Goal: Task Accomplishment & Management: Complete application form

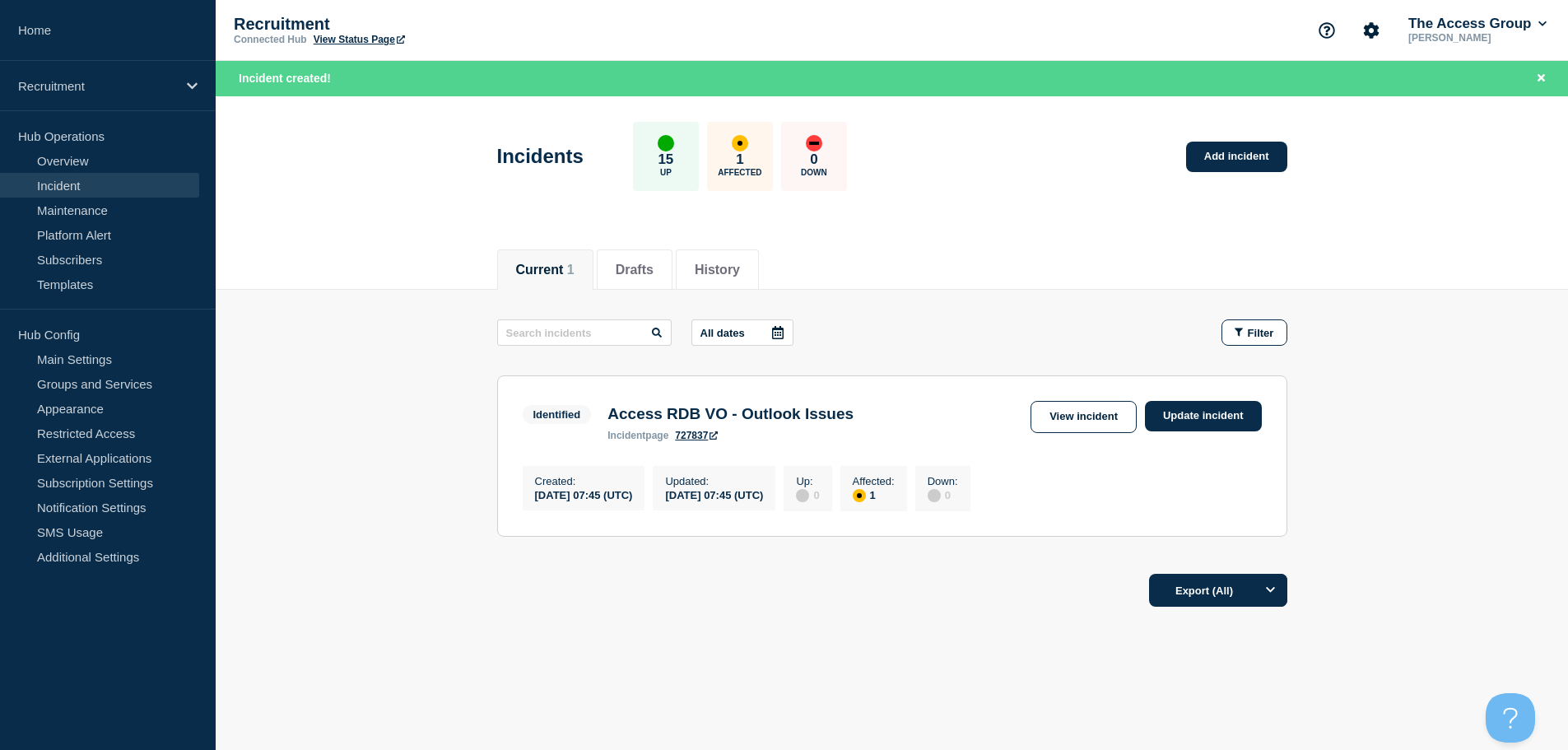
click at [1124, 309] on main "All dates Filter Identified 1 Affected Access RDB VO - Outlook Issues Created […" at bounding box center [891, 426] width 1351 height 272
click at [1214, 143] on link "Add incident" at bounding box center [1236, 156] width 101 height 31
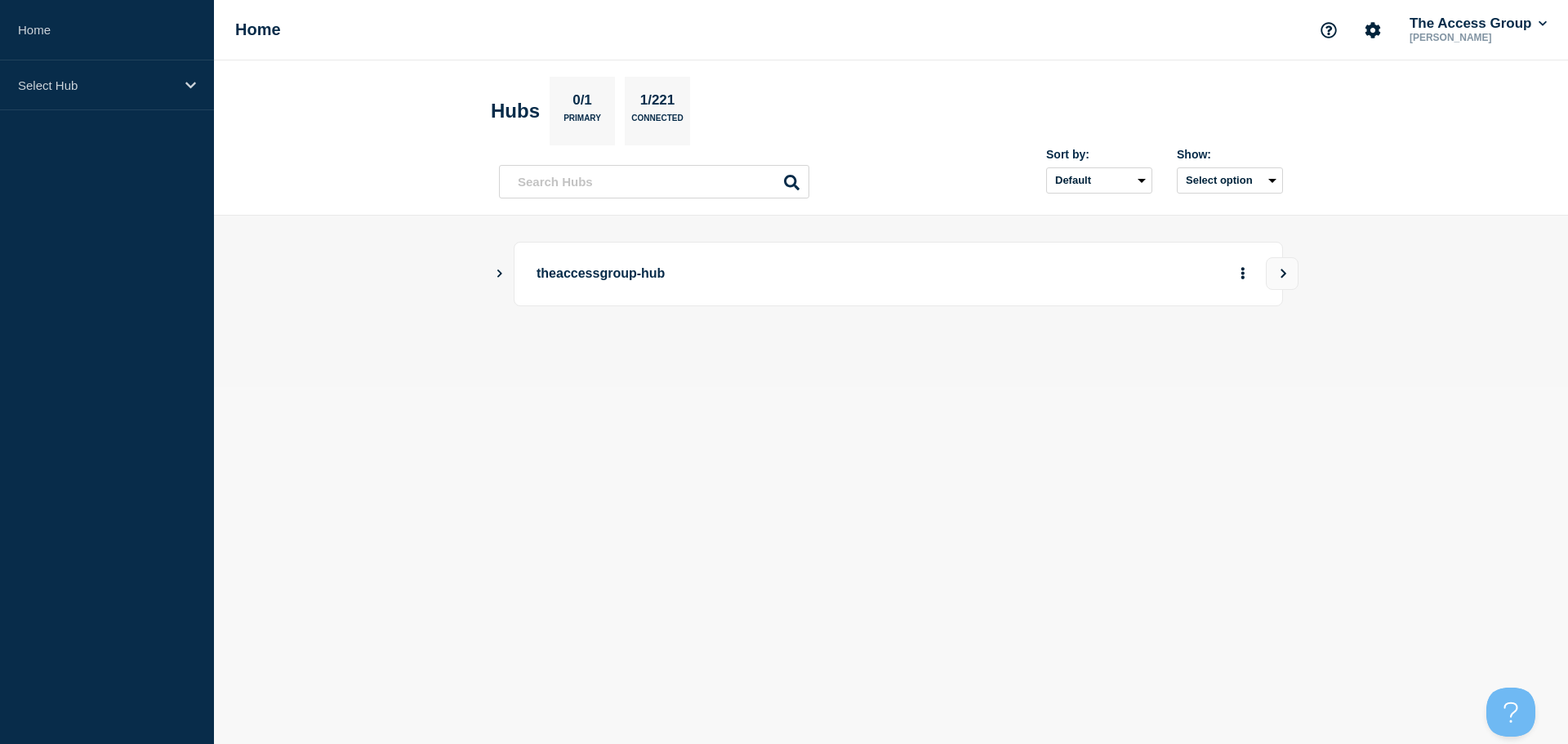
click at [501, 268] on button "Show Connected Hubs" at bounding box center [500, 274] width 9 height 12
click at [505, 276] on div "theaccessgroup-hub" at bounding box center [891, 274] width 784 height 64
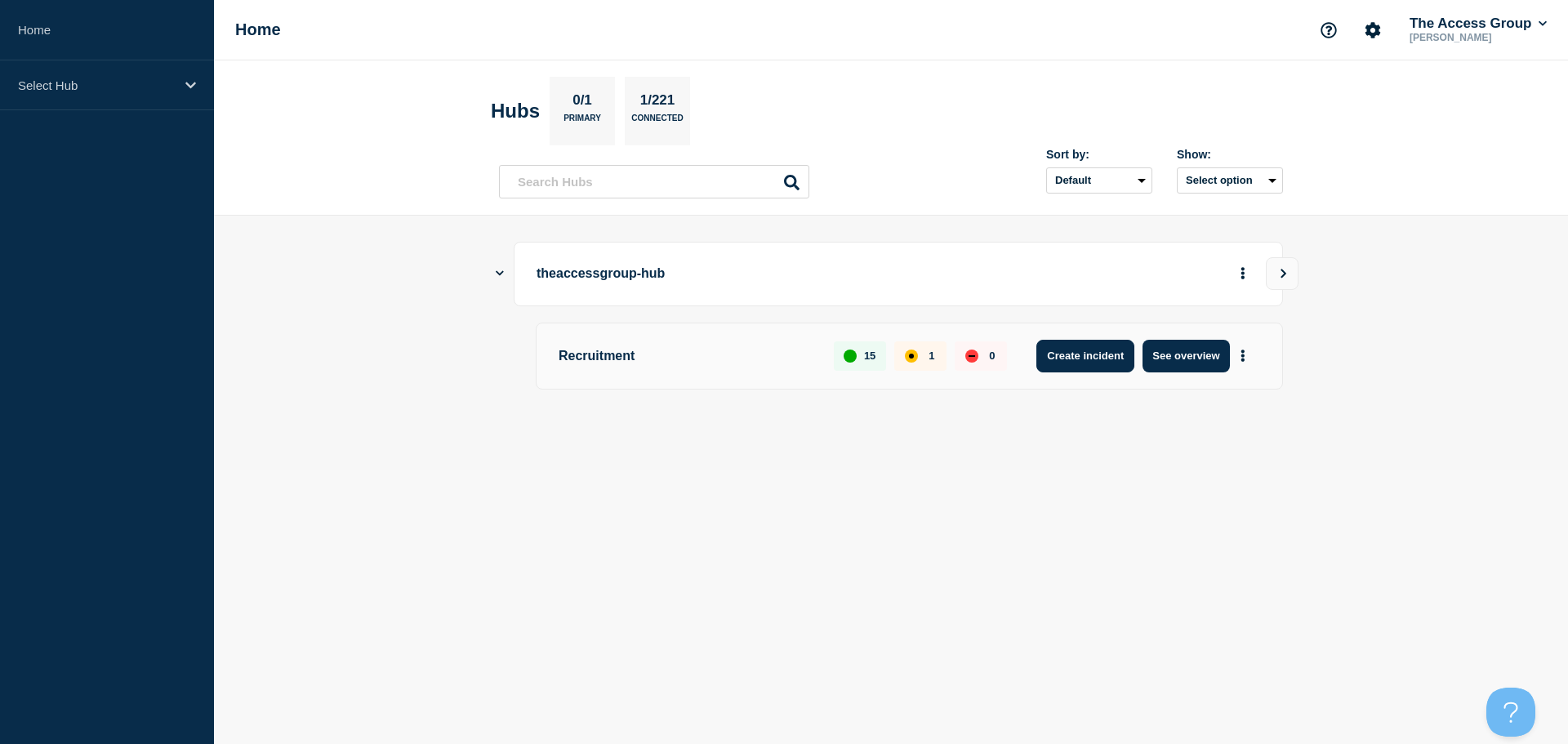
click at [1111, 350] on button "Create incident" at bounding box center [1086, 356] width 98 height 33
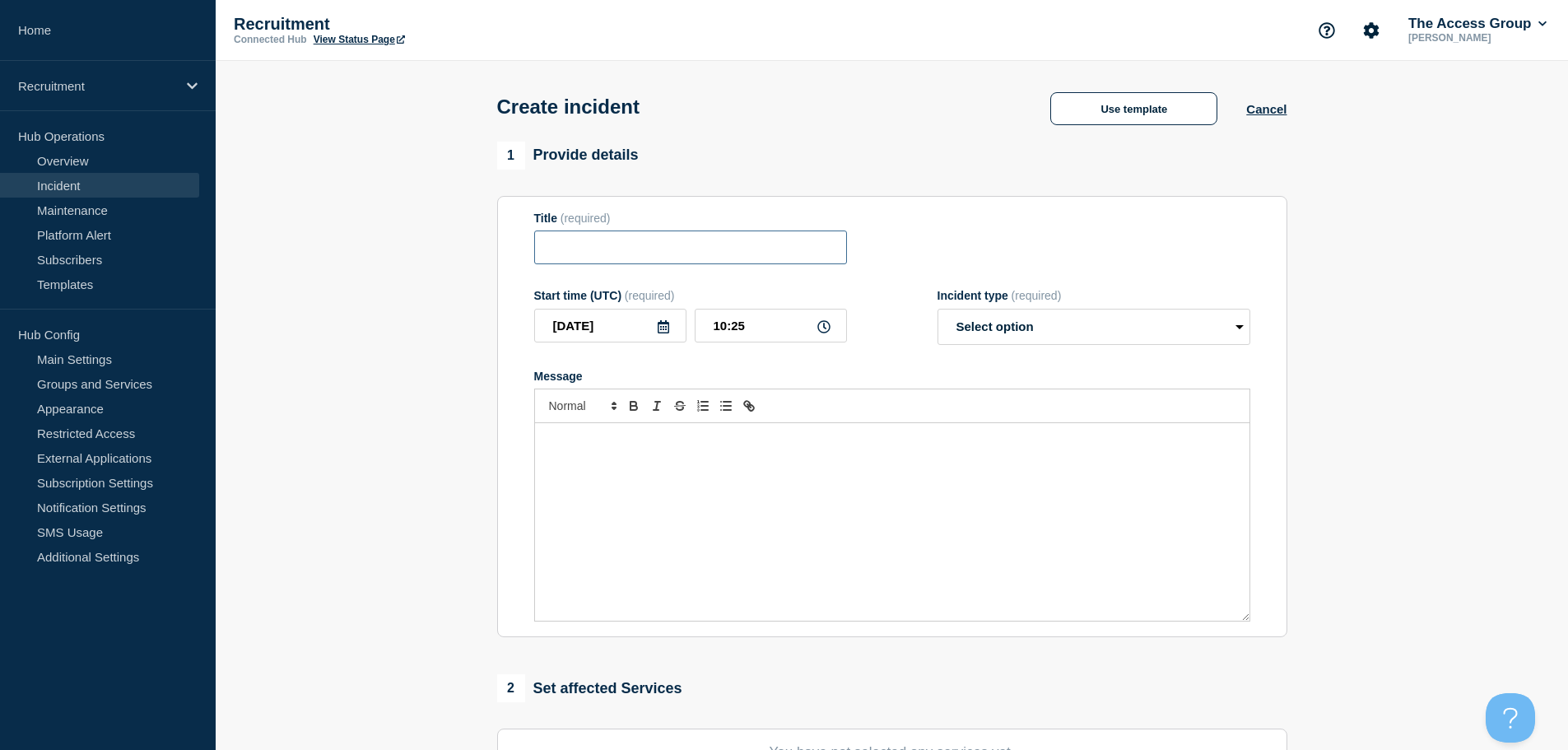
click at [658, 247] on input "Title" at bounding box center [691, 247] width 313 height 33
type input "Access Screening - Third Party Checks"
drag, startPoint x: 815, startPoint y: 495, endPoint x: 899, endPoint y: 449, distance: 95.8
click at [815, 495] on div "Message" at bounding box center [892, 521] width 714 height 198
click at [1185, 326] on select "Select option Investigating Identified Monitoring" at bounding box center [1094, 327] width 313 height 36
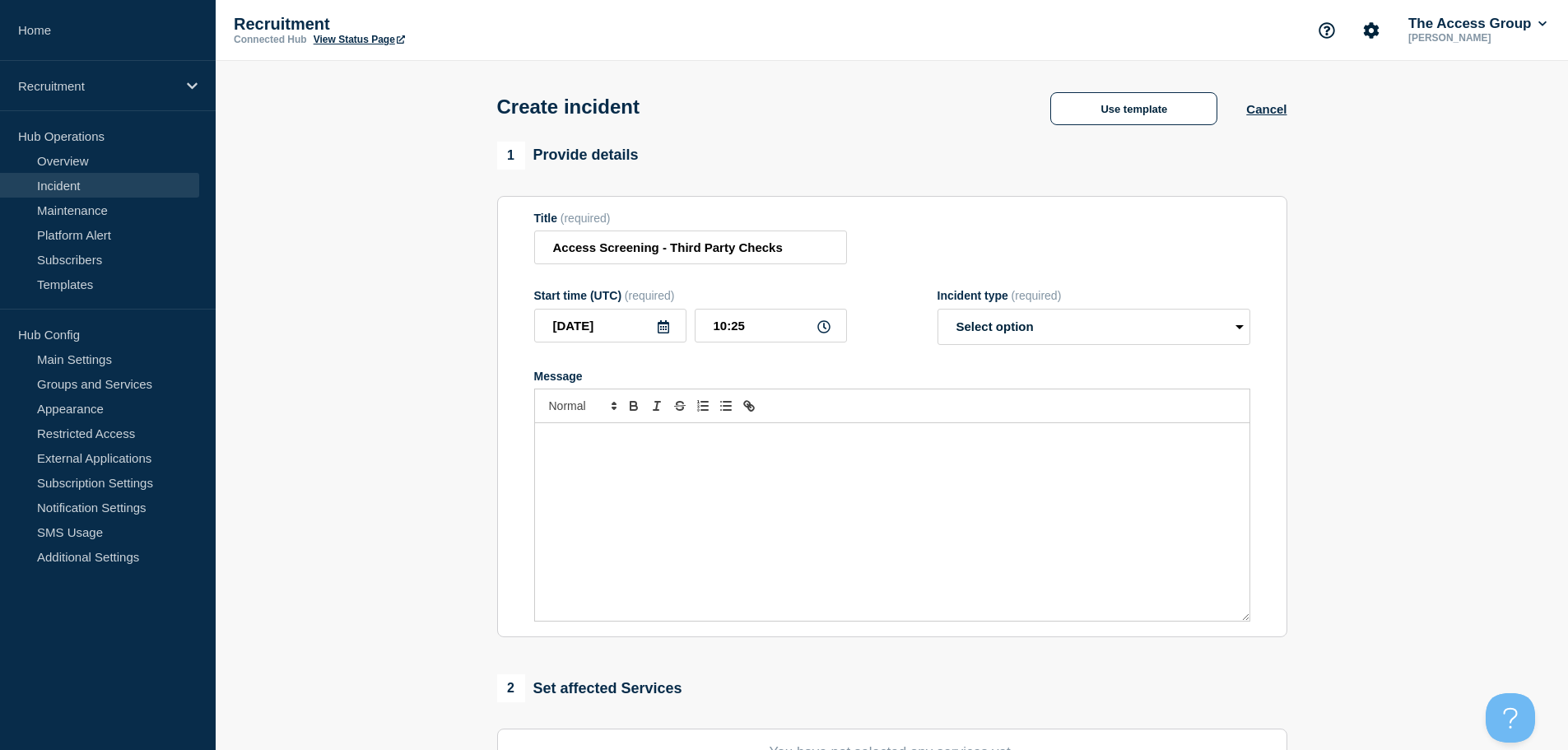
click at [1076, 209] on section "Title (required) Access Screening - Third Party Checks Start time (UTC) (requir…" at bounding box center [892, 416] width 790 height 442
click at [1124, 115] on button "Use template" at bounding box center [1133, 109] width 167 height 33
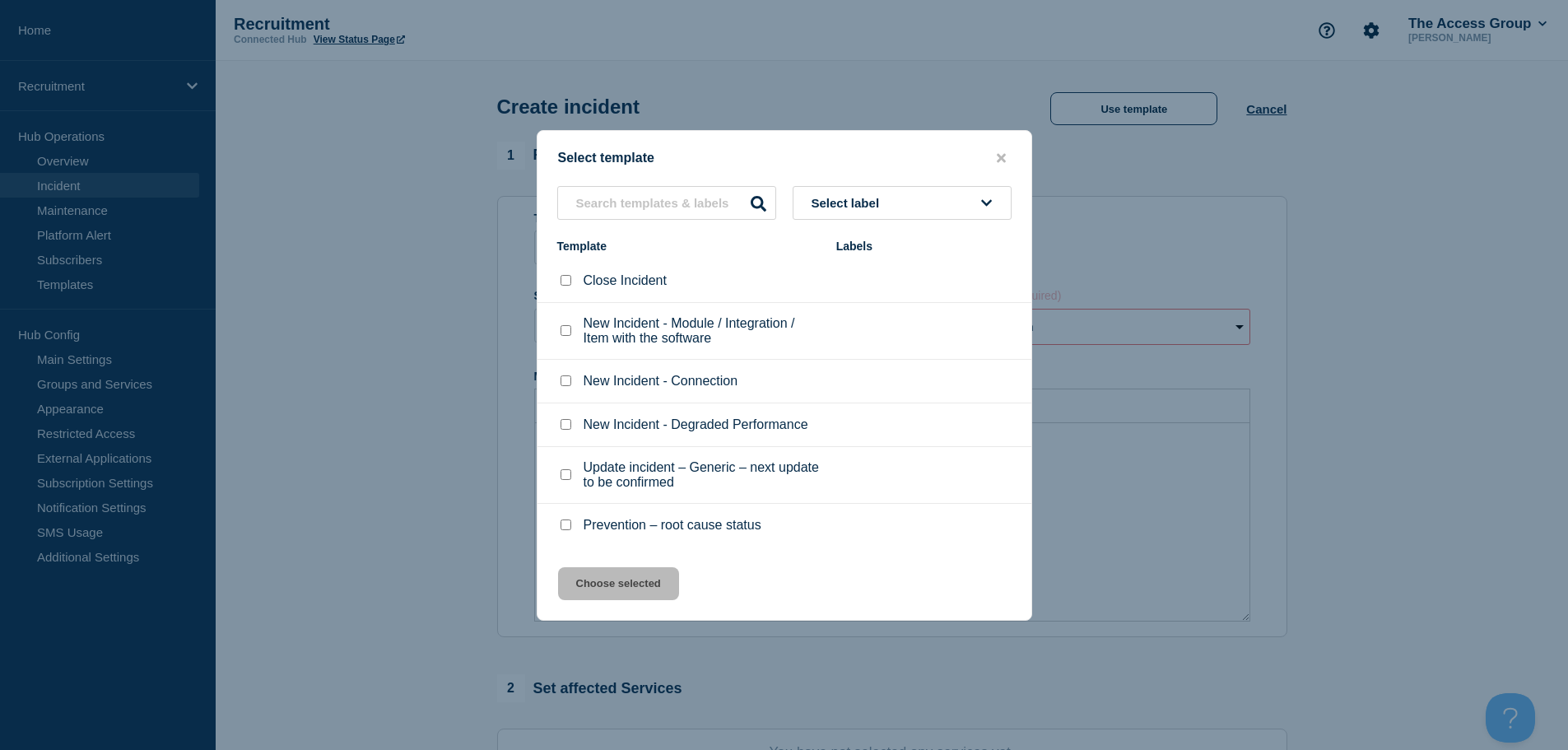
click at [569, 334] on input "New Incident - Module / Integration / Item with the software checkbox" at bounding box center [566, 330] width 10 height 10
checkbox input "true"
click at [639, 582] on button "Choose selected" at bounding box center [618, 583] width 121 height 33
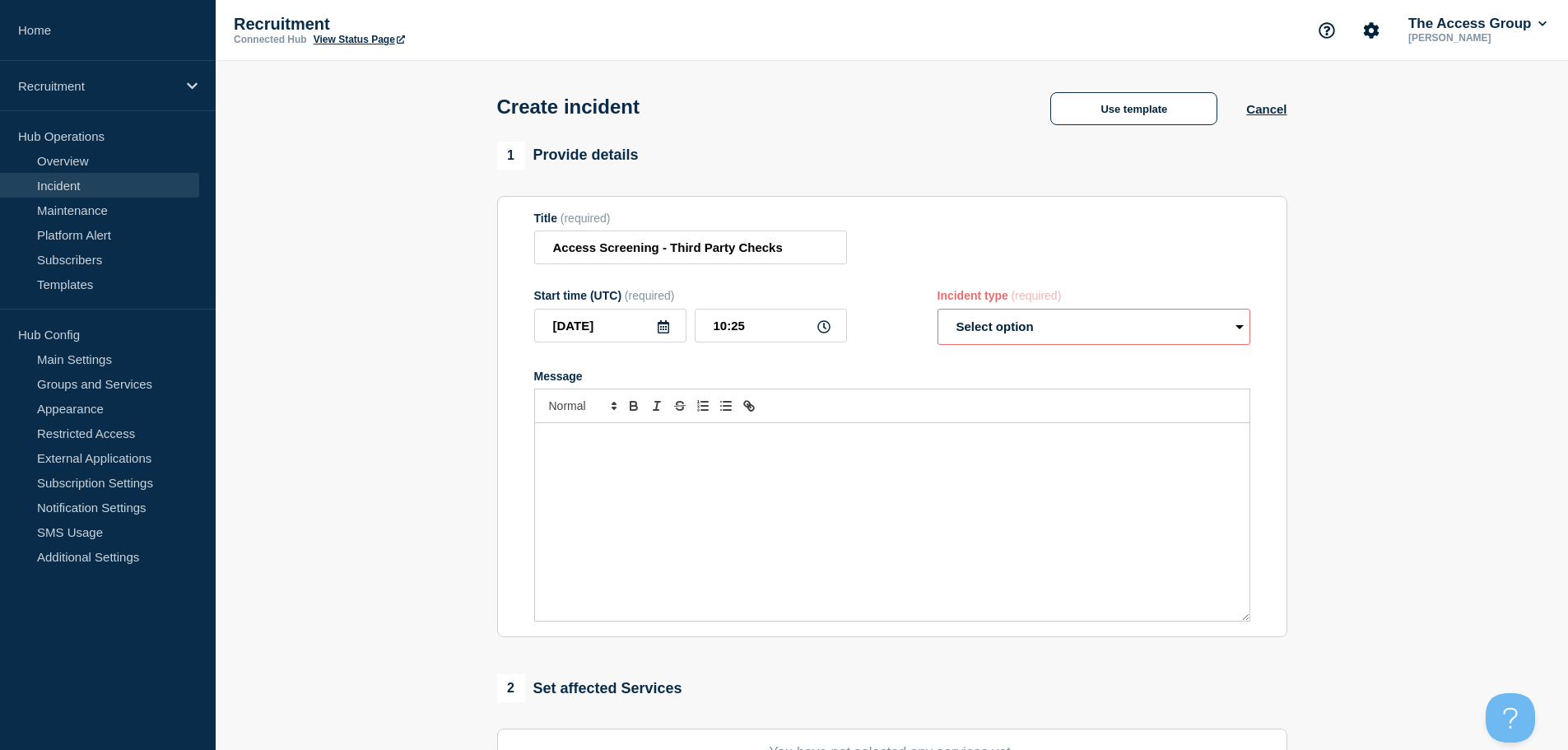
select select "identified"
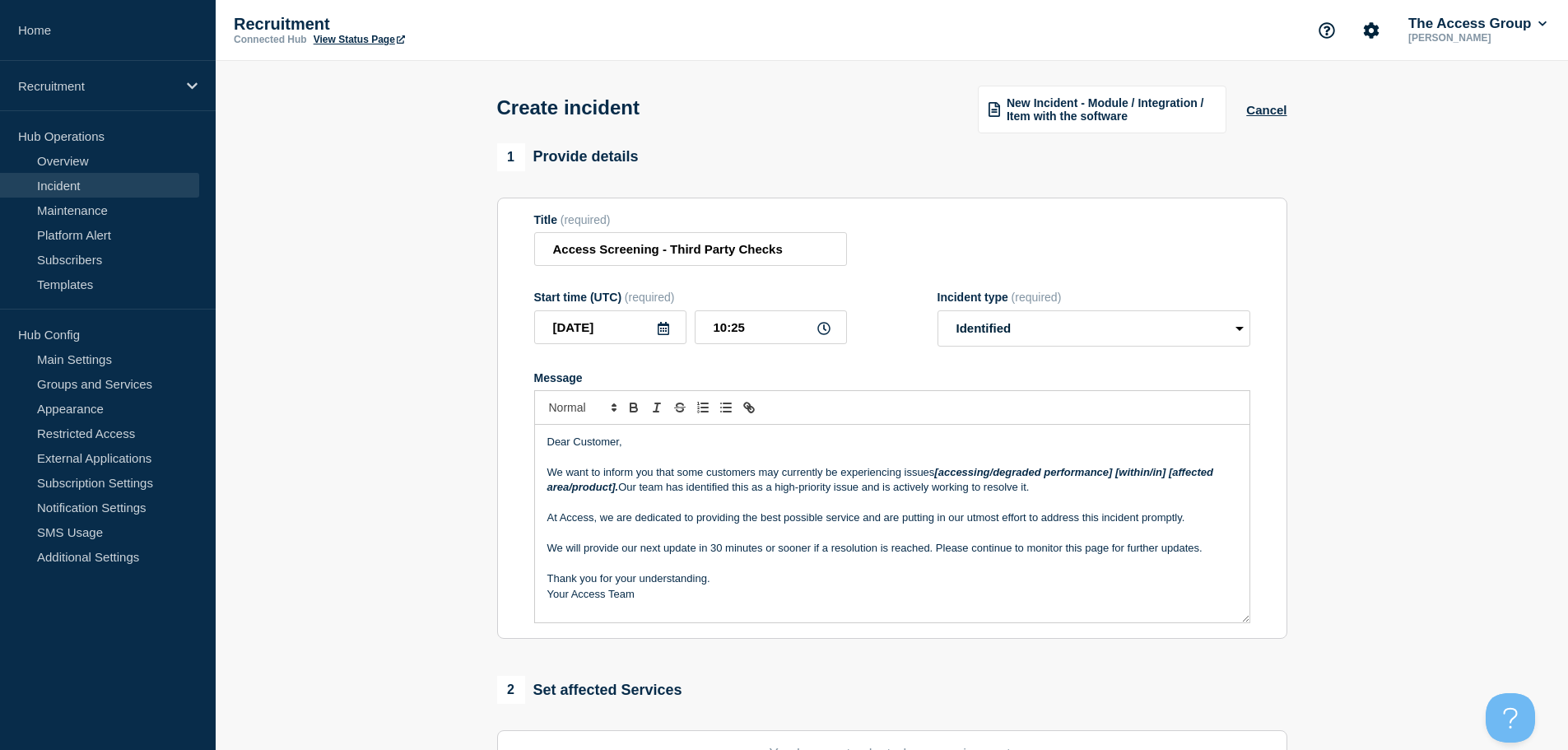
click at [937, 471] on em "[accessing/degraded performance] [within/in] [affected area/product]." at bounding box center [881, 479] width 669 height 27
click at [932, 472] on p "We want to inform you that some customers may currently be experiencing issues …" at bounding box center [892, 480] width 690 height 31
drag, startPoint x: 989, startPoint y: 471, endPoint x: 584, endPoint y: 494, distance: 405.7
click at [584, 494] on p "We want to inform you that some customers may currently be experiencing issues …" at bounding box center [892, 480] width 690 height 31
click at [945, 567] on p "Message" at bounding box center [892, 564] width 690 height 15
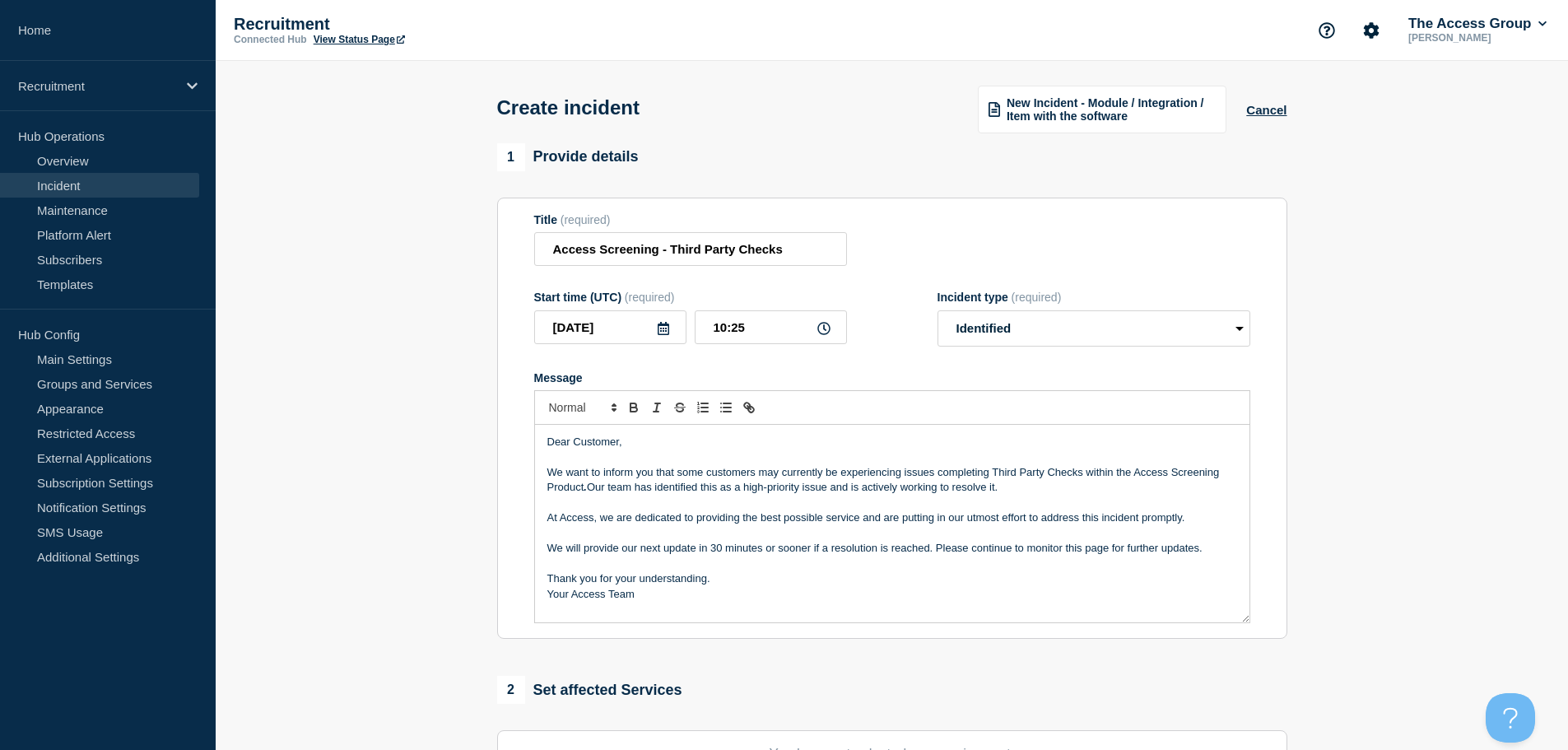
click at [668, 334] on icon at bounding box center [663, 328] width 11 height 13
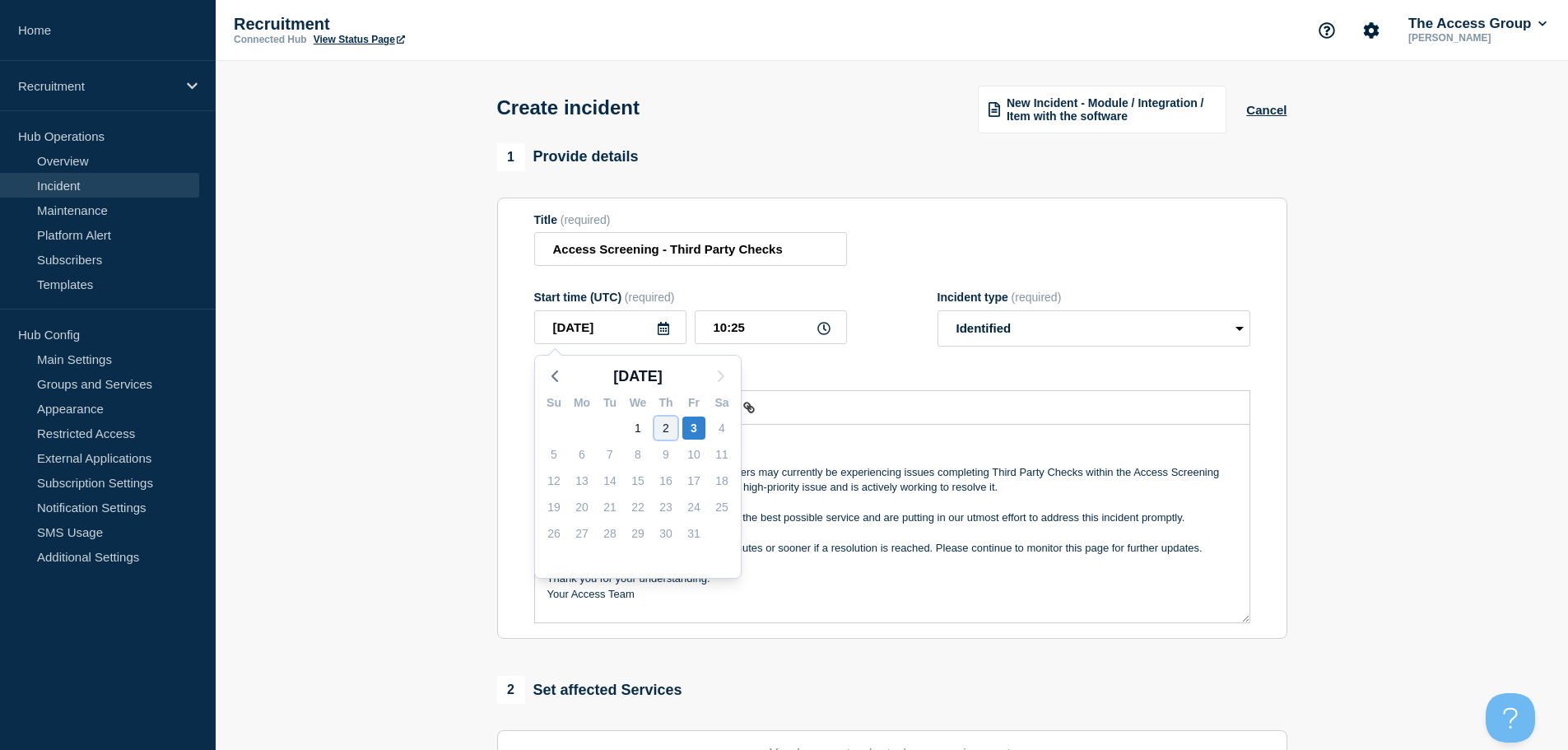
click at [673, 423] on div "2" at bounding box center [666, 428] width 23 height 23
type input "2025-10-02"
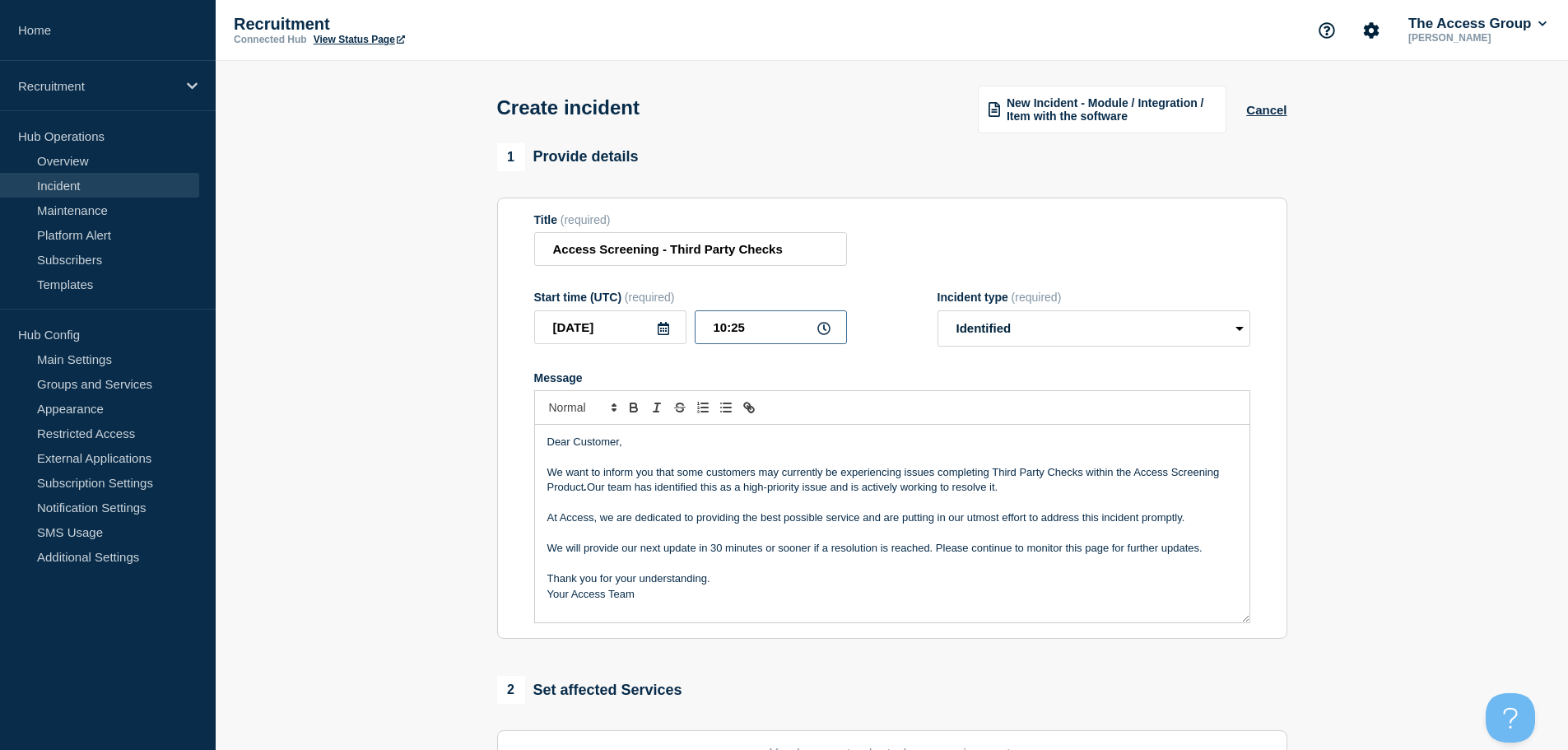
click at [815, 334] on input "10:25" at bounding box center [771, 326] width 153 height 33
click at [819, 333] on icon at bounding box center [824, 328] width 13 height 13
click at [828, 332] on icon at bounding box center [824, 328] width 13 height 13
click at [928, 312] on div "Start time (UTC) (required) 2025-10-02 10:25 Incident type (required) Select op…" at bounding box center [892, 319] width 716 height 56
click at [812, 336] on input "10:25" at bounding box center [771, 326] width 153 height 33
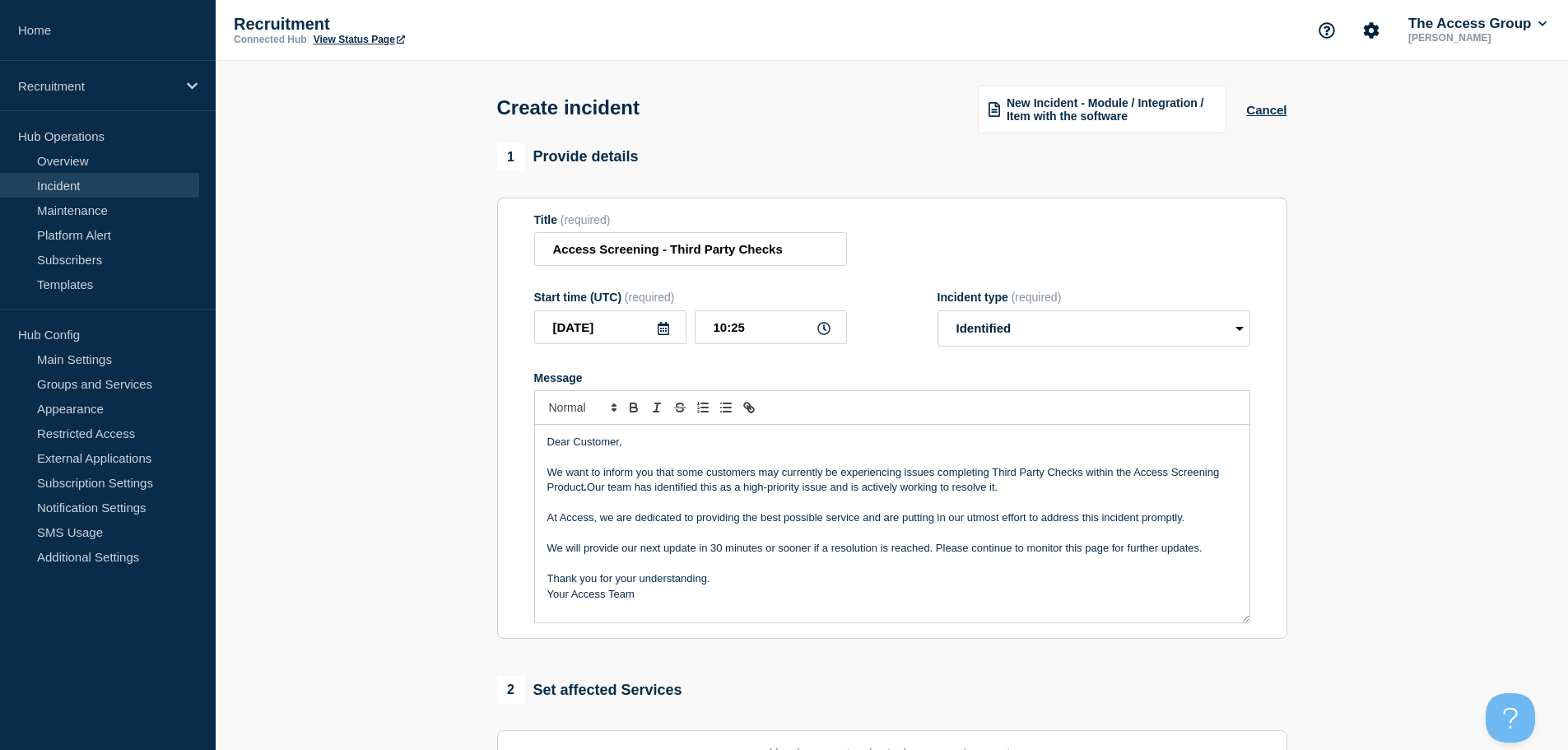
click at [823, 329] on icon at bounding box center [824, 328] width 13 height 13
click at [776, 331] on input "10:25" at bounding box center [771, 326] width 153 height 33
click at [761, 330] on input "10:25" at bounding box center [771, 326] width 153 height 33
click at [741, 328] on input "10:25" at bounding box center [771, 326] width 153 height 33
click at [718, 327] on input "10:25" at bounding box center [771, 326] width 153 height 33
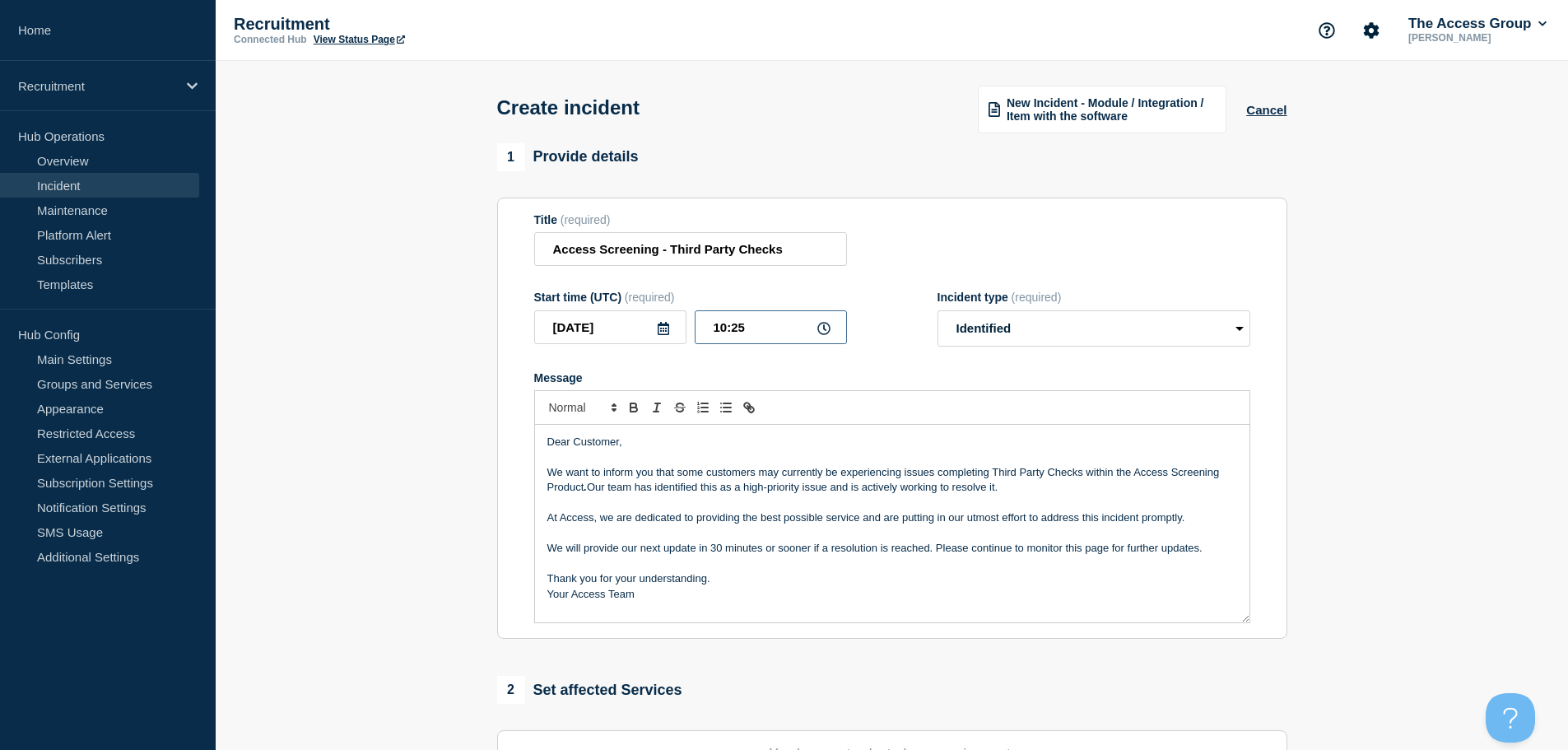
click at [731, 328] on input "10:25" at bounding box center [771, 326] width 153 height 33
click at [726, 335] on input "10:25" at bounding box center [771, 326] width 153 height 33
click at [764, 335] on input "18:25" at bounding box center [771, 326] width 153 height 33
type input "18:30"
click at [887, 297] on div "Start time (UTC) (required) 2025-10-02 18:30 Incident type (required) Select op…" at bounding box center [892, 319] width 716 height 56
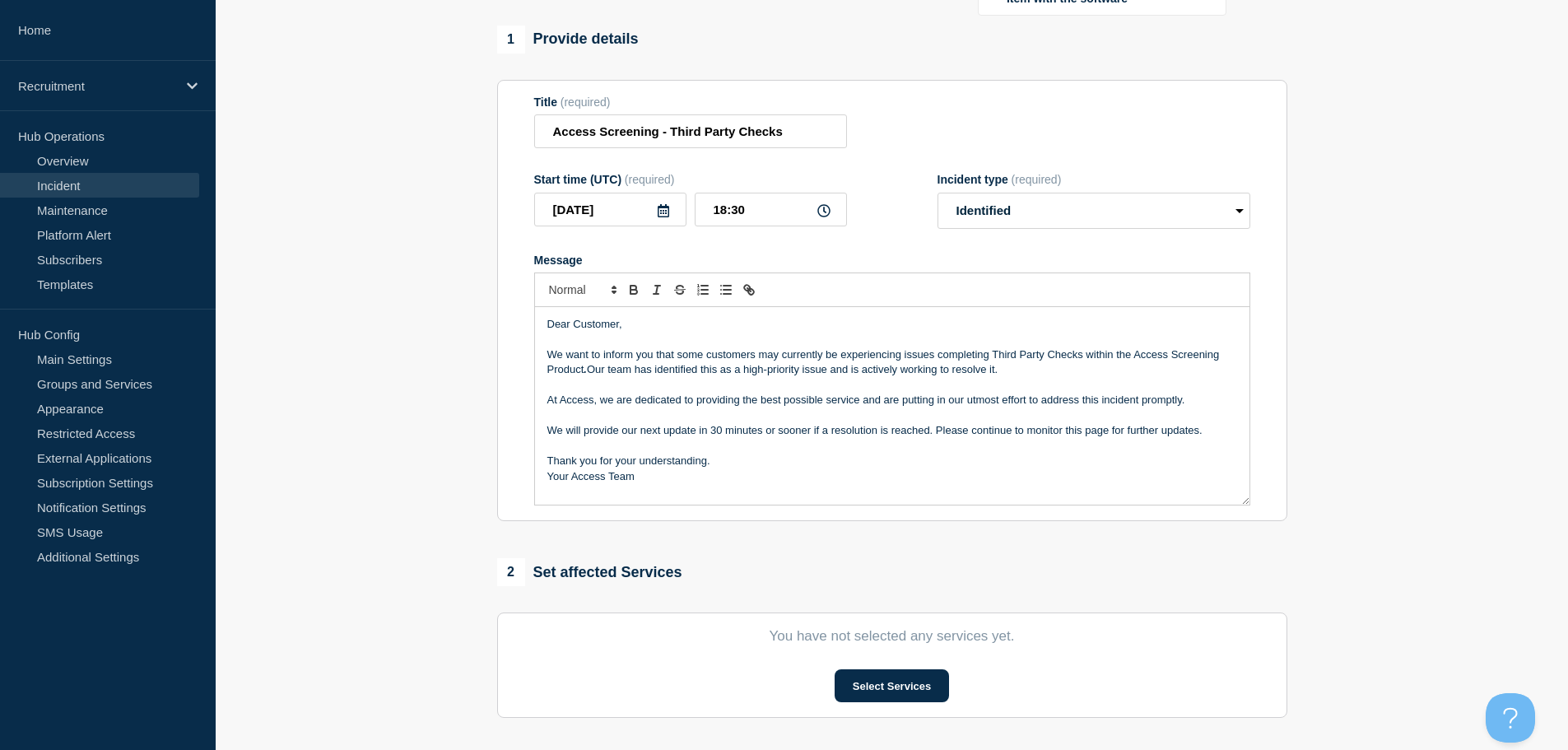
scroll to position [247, 0]
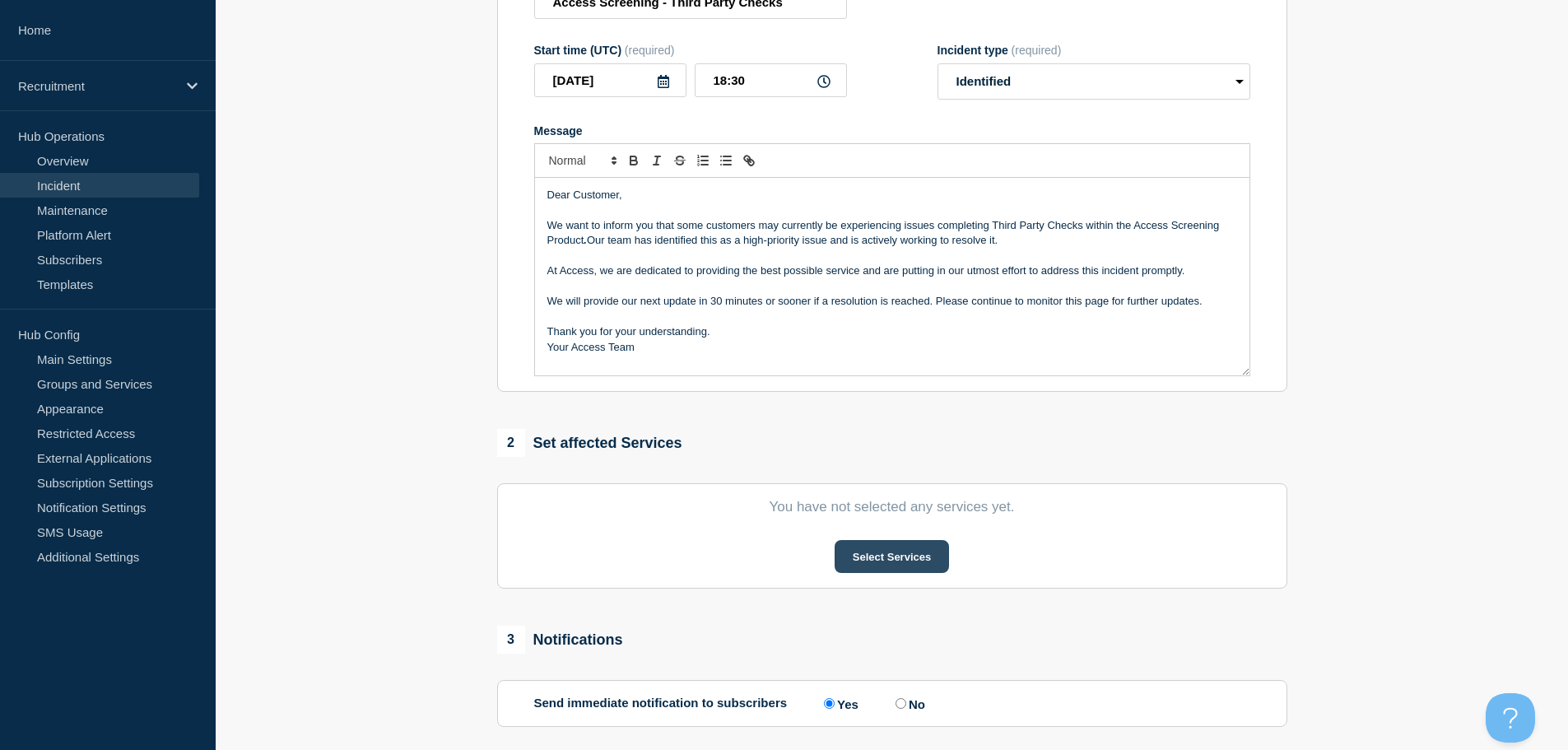
click at [912, 554] on button "Select Services" at bounding box center [892, 556] width 114 height 33
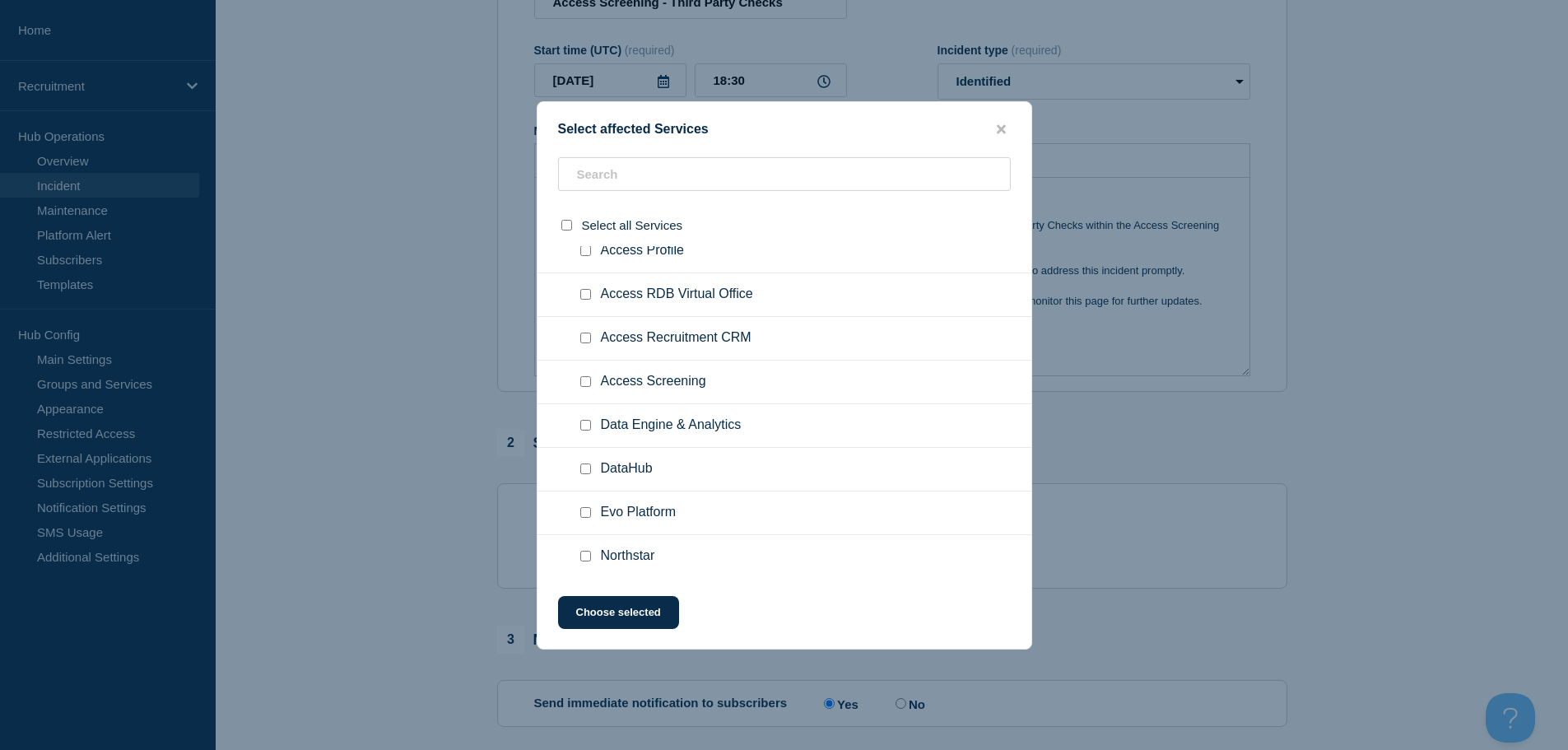
scroll to position [329, 0]
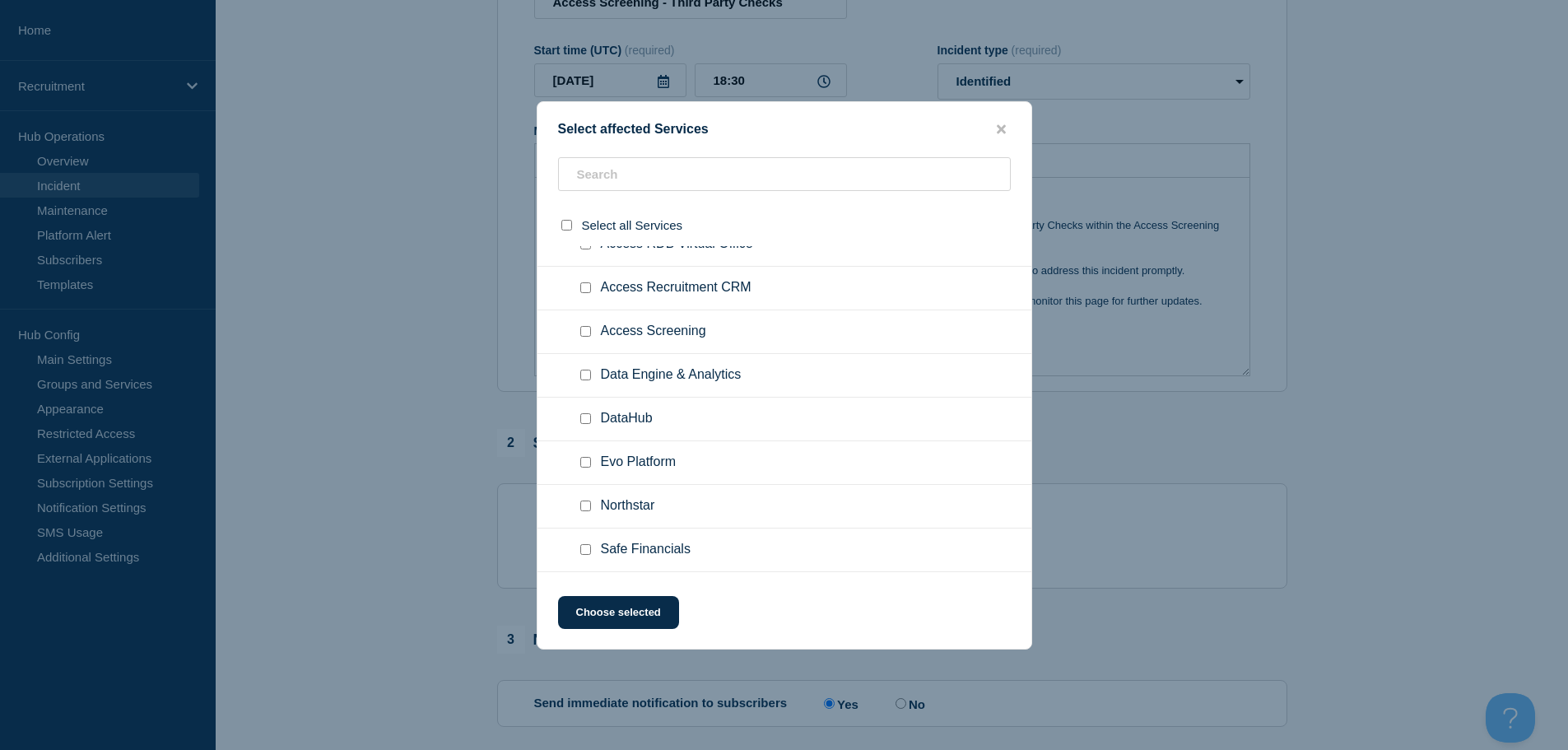
click at [588, 331] on input "Access Screening checkbox" at bounding box center [585, 331] width 10 height 10
checkbox input "true"
click at [629, 608] on button "Choose selected" at bounding box center [618, 613] width 121 height 33
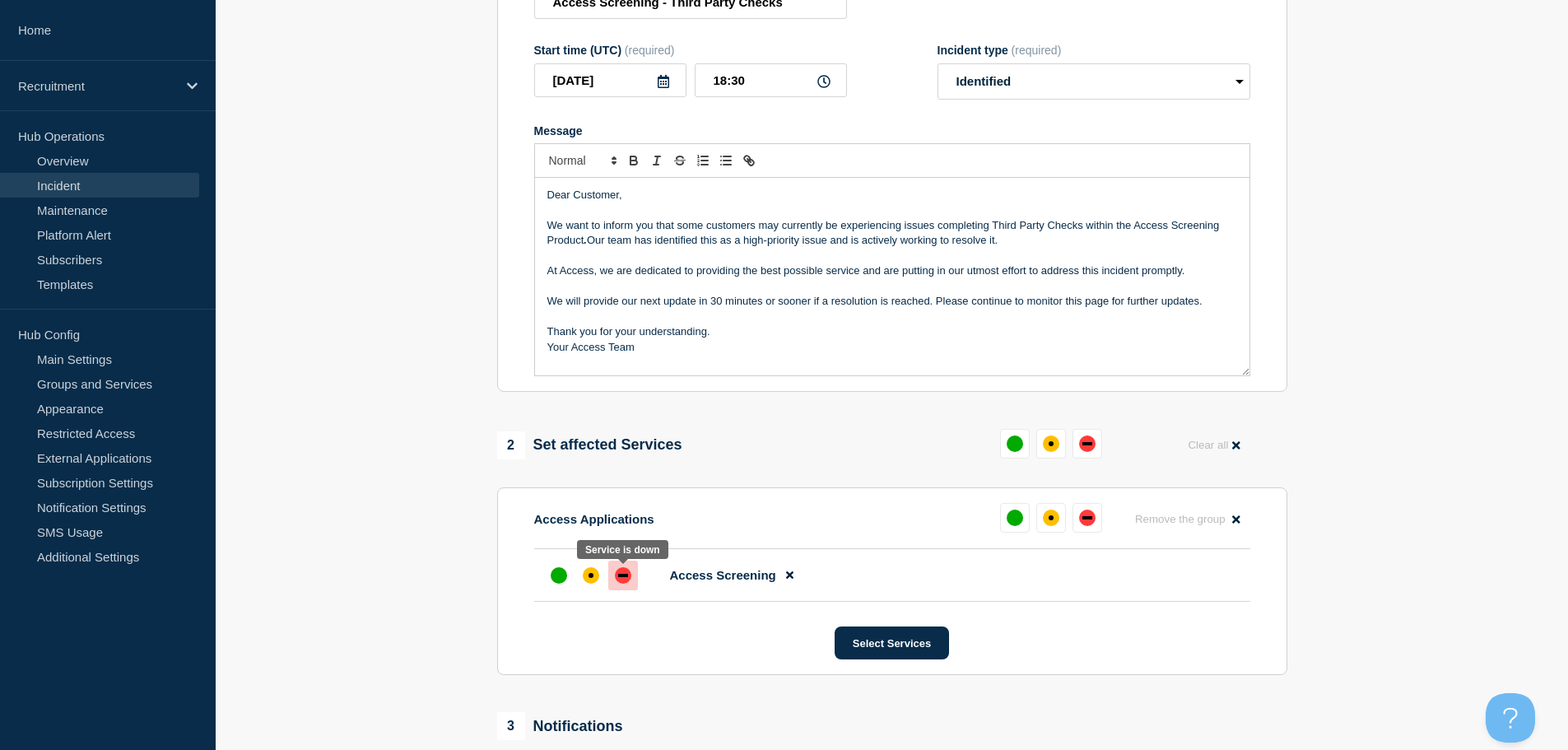
click at [629, 579] on div "down" at bounding box center [622, 574] width 16 height 16
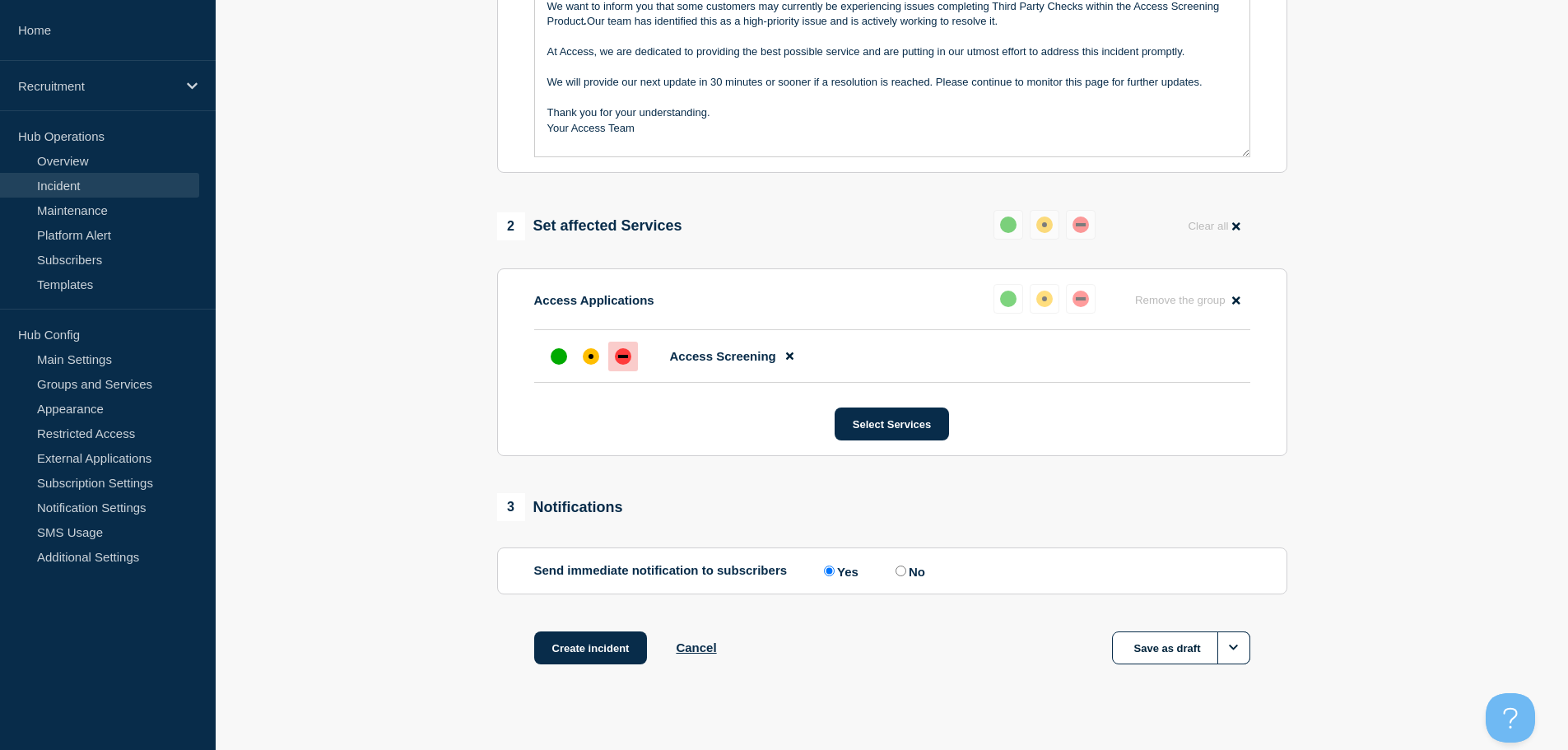
scroll to position [490, 0]
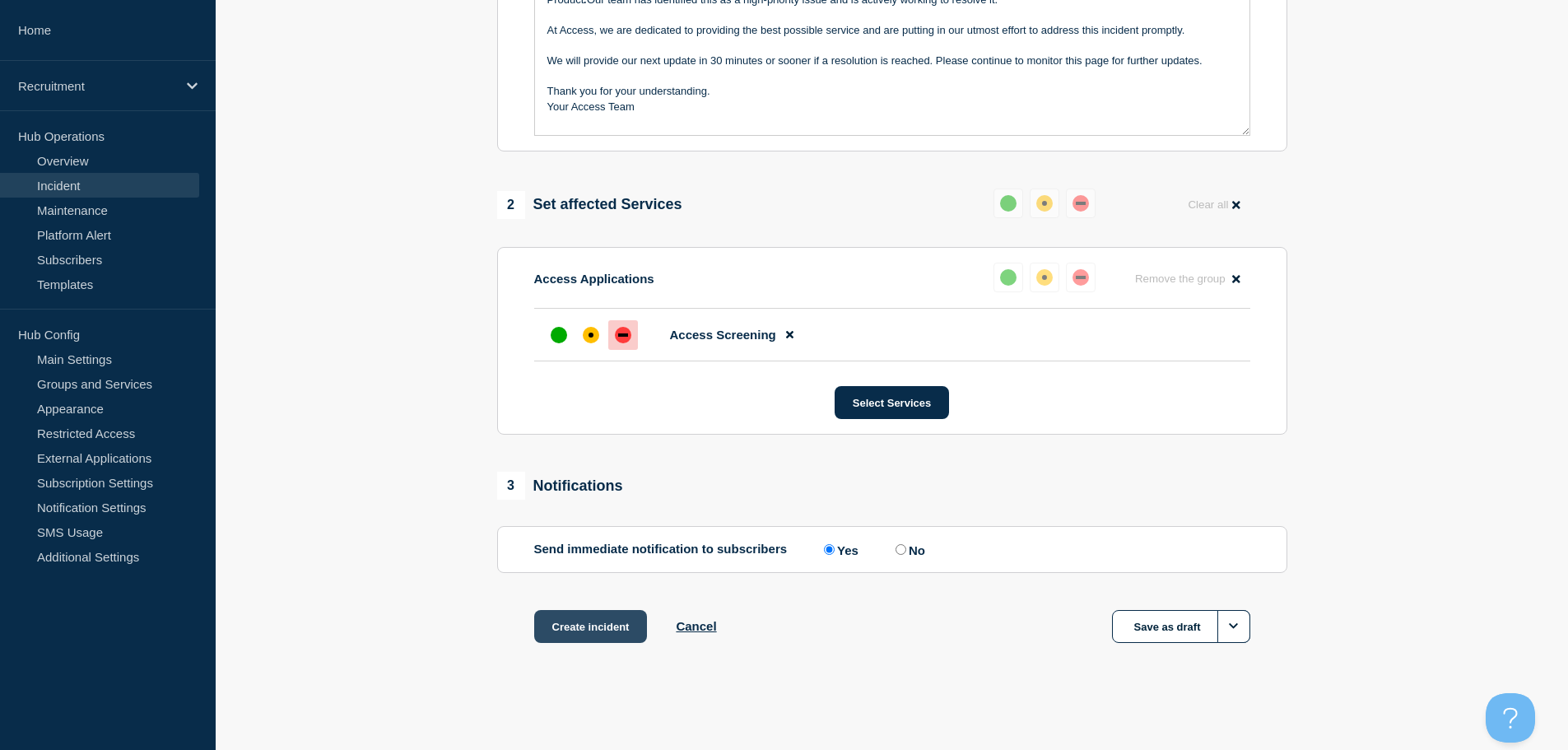
click at [613, 628] on button "Create incident" at bounding box center [590, 626] width 113 height 33
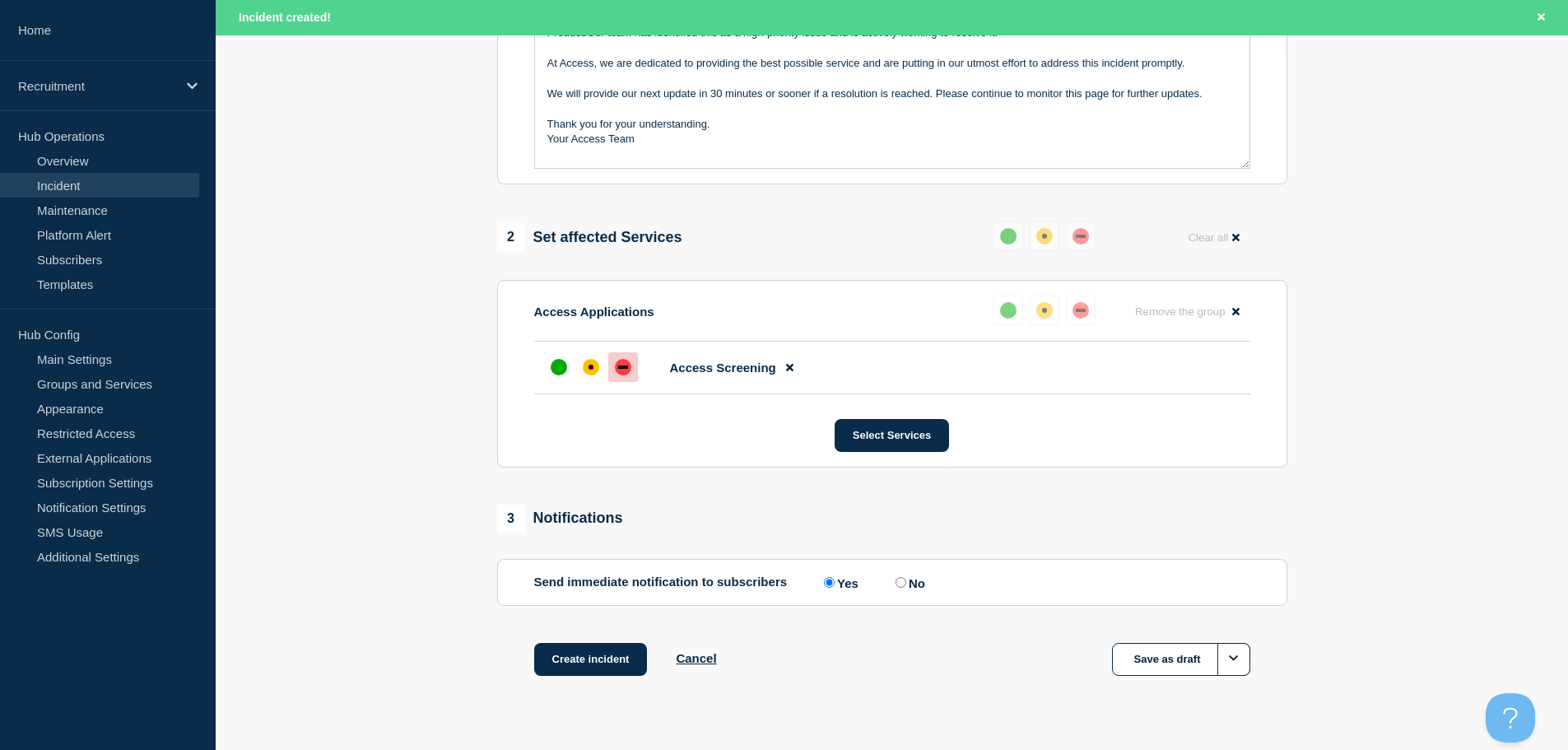
scroll to position [525, 0]
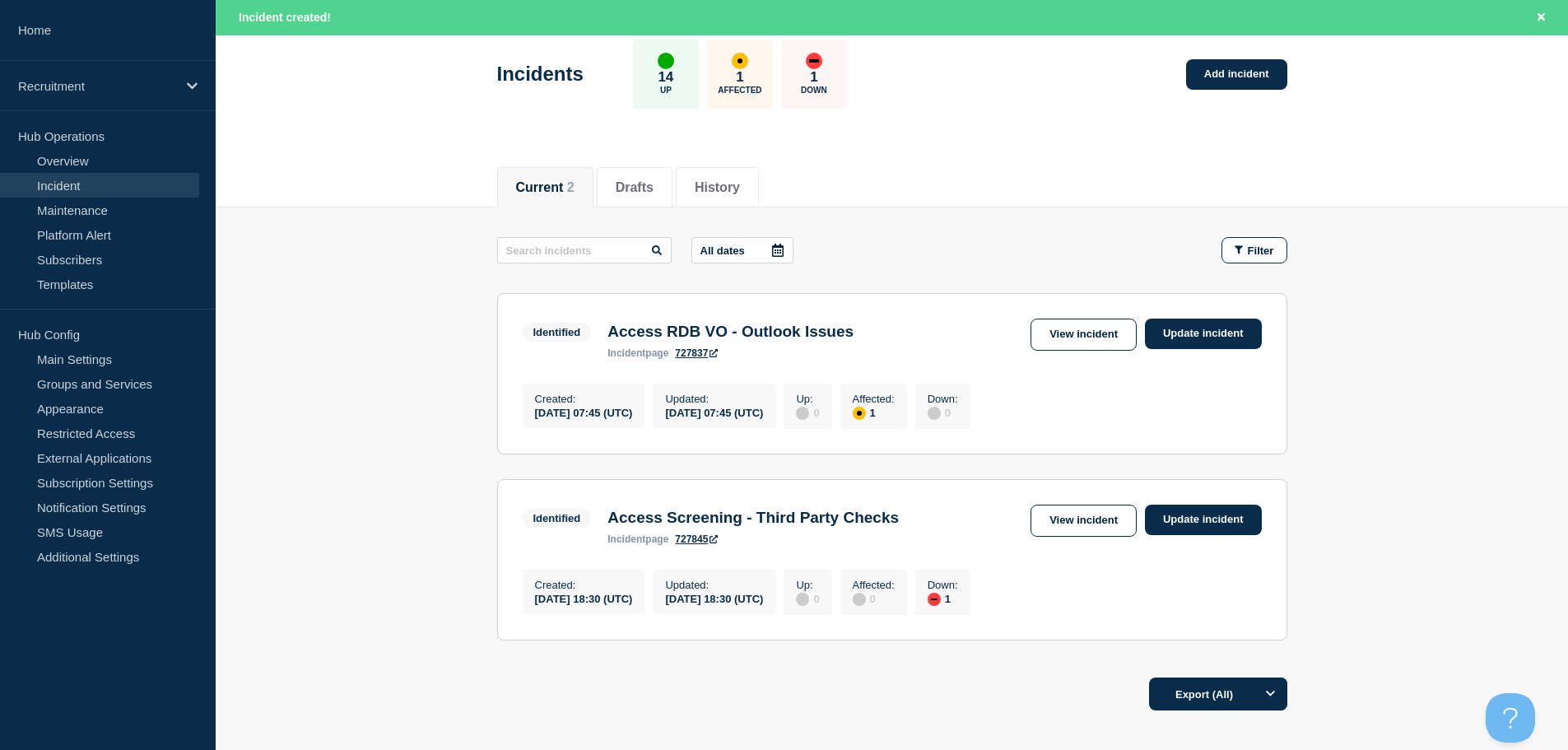
scroll to position [165, 0]
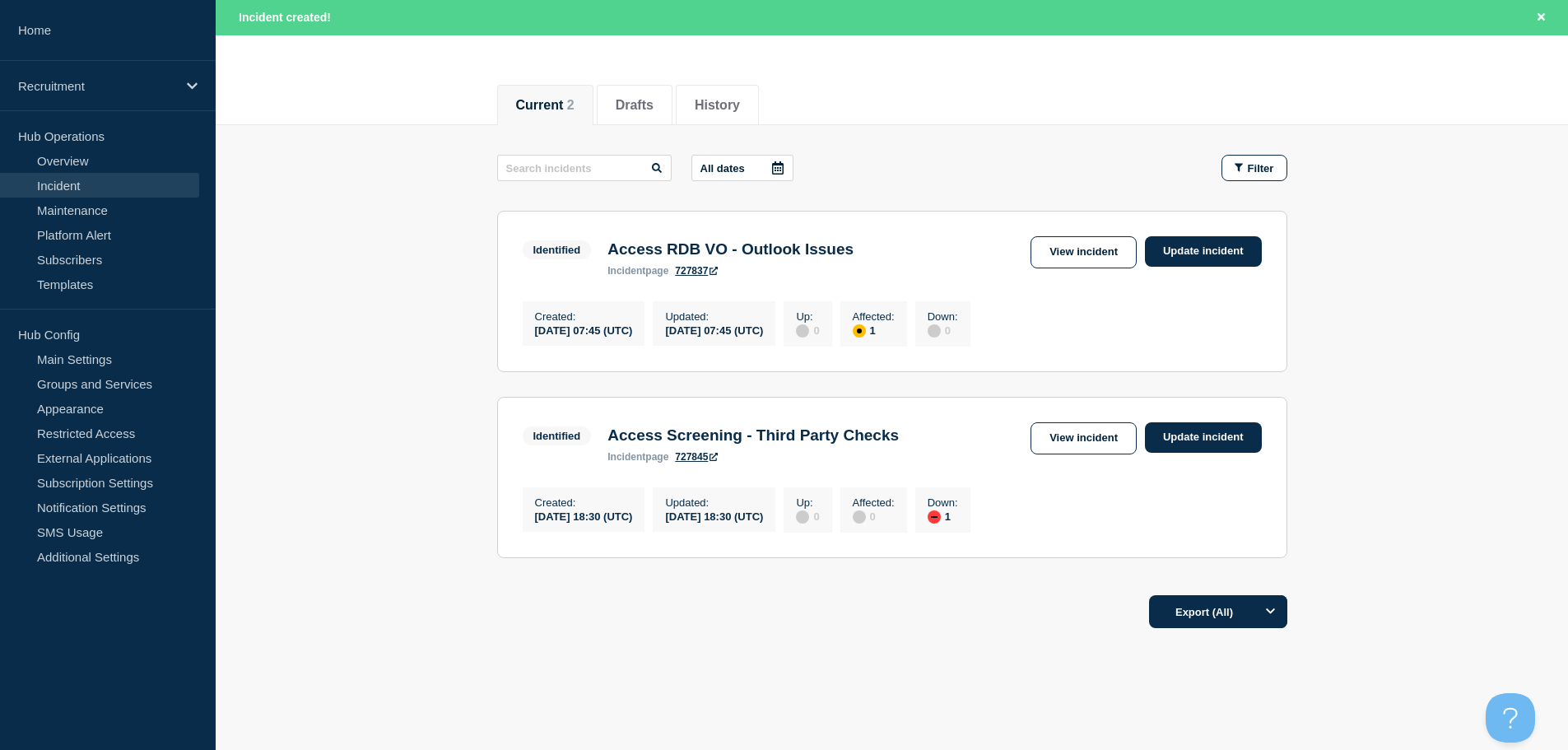
click at [1509, 237] on main "All dates Filter Identified 1 Affected Access RDB VO - Outlook Issues Created 2…" at bounding box center [891, 354] width 1351 height 458
click at [359, 300] on main "All dates Filter Identified 1 Affected Access RDB VO - Outlook Issues Created 2…" at bounding box center [891, 354] width 1351 height 458
click at [650, 105] on button "Drafts" at bounding box center [634, 106] width 38 height 15
click at [548, 105] on button "Current 2" at bounding box center [545, 106] width 58 height 15
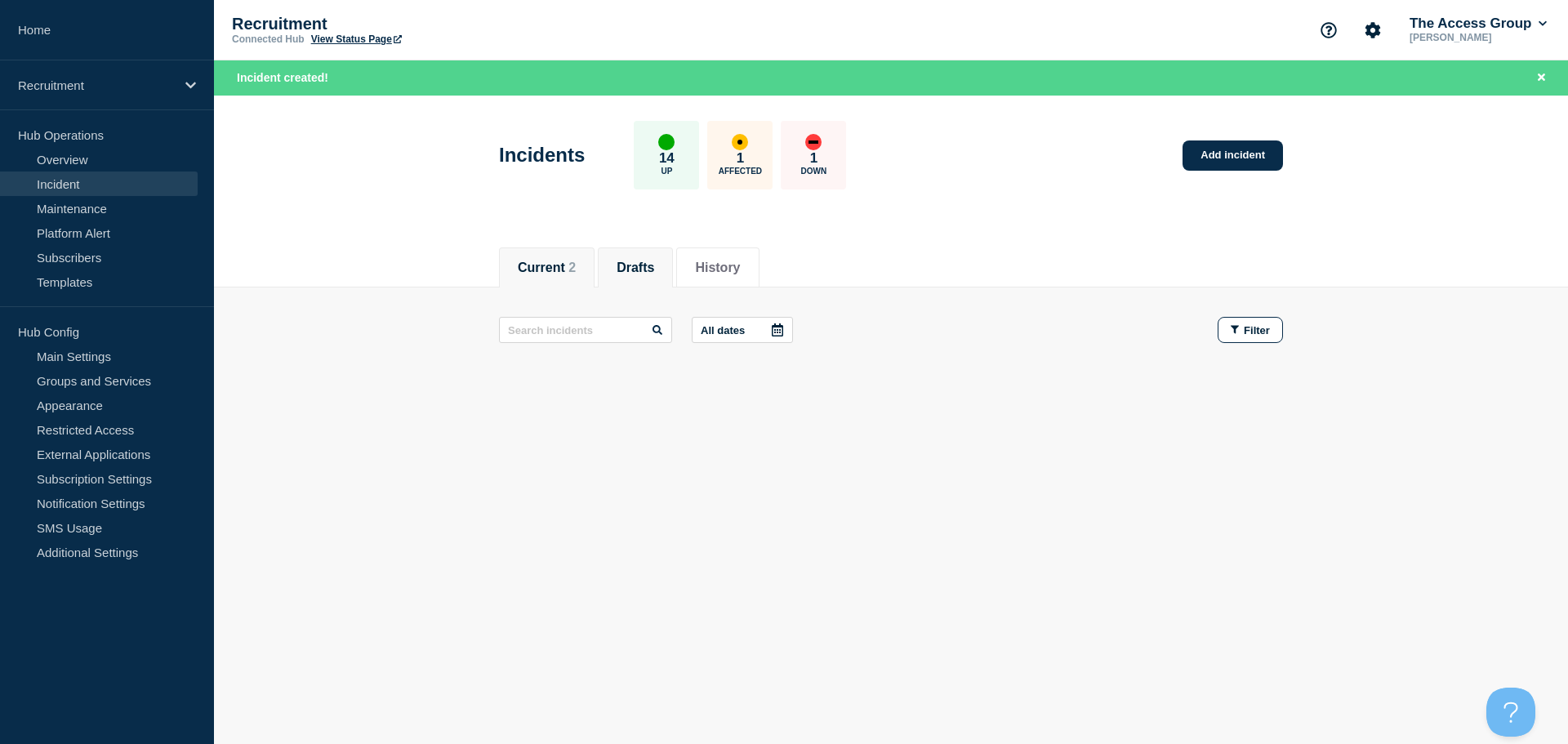
click at [530, 256] on li "Current 2" at bounding box center [546, 267] width 96 height 40
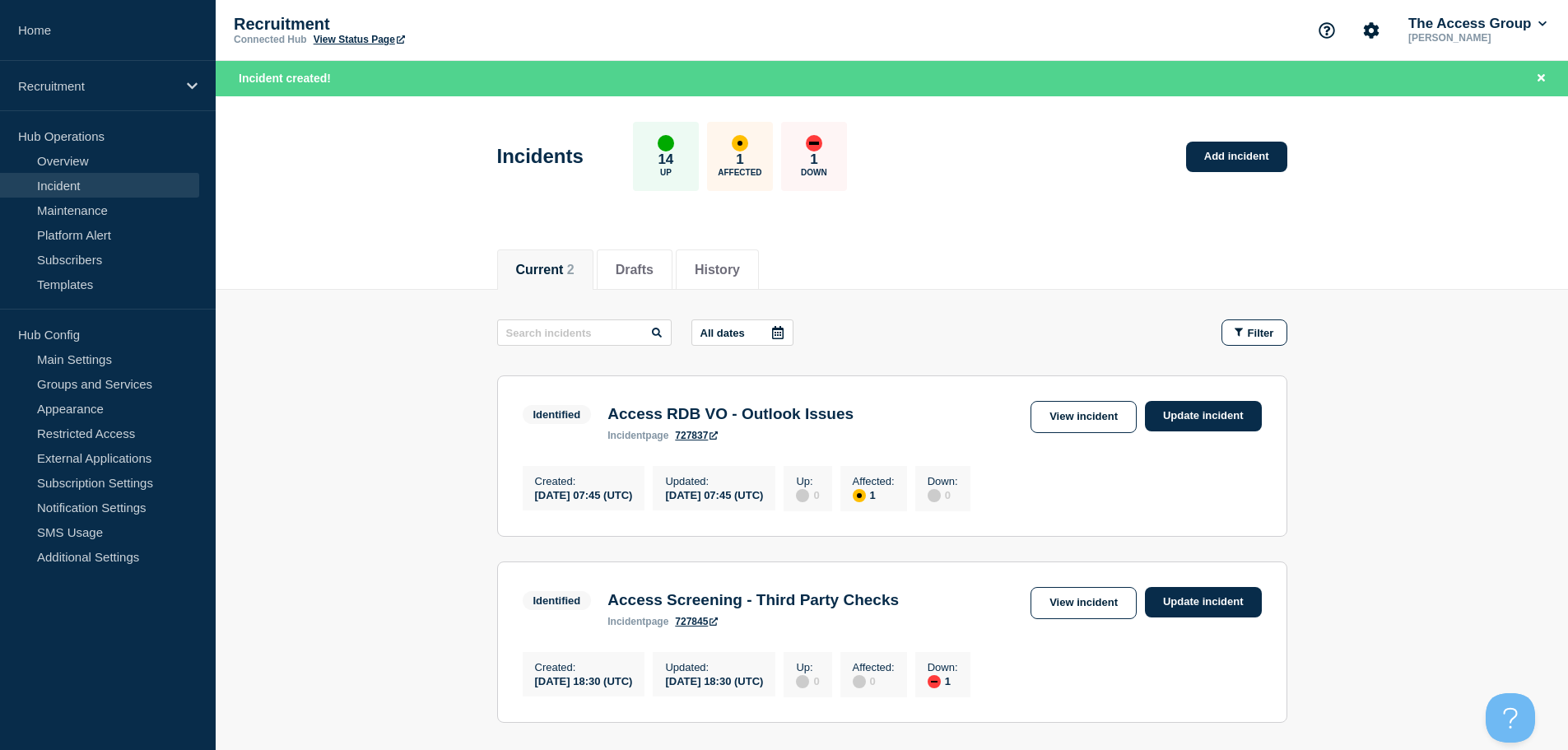
click at [1319, 254] on div "Current 2 Drafts History" at bounding box center [891, 261] width 1351 height 57
